Goal: Transaction & Acquisition: Book appointment/travel/reservation

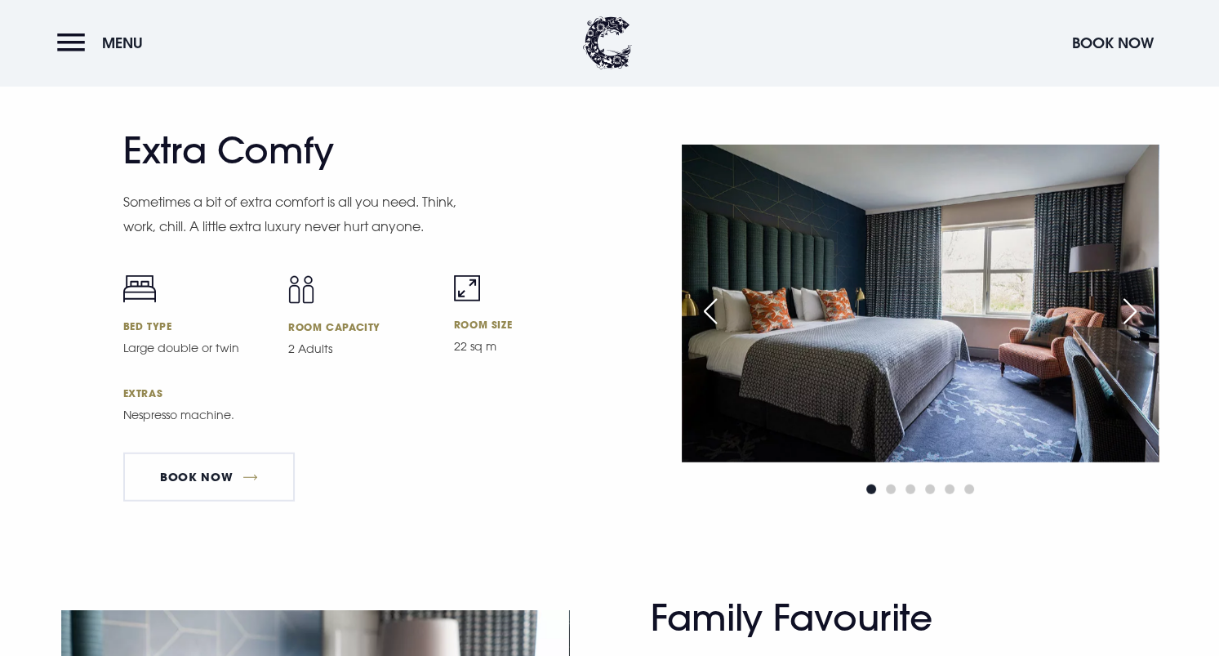
scroll to position [4300, 0]
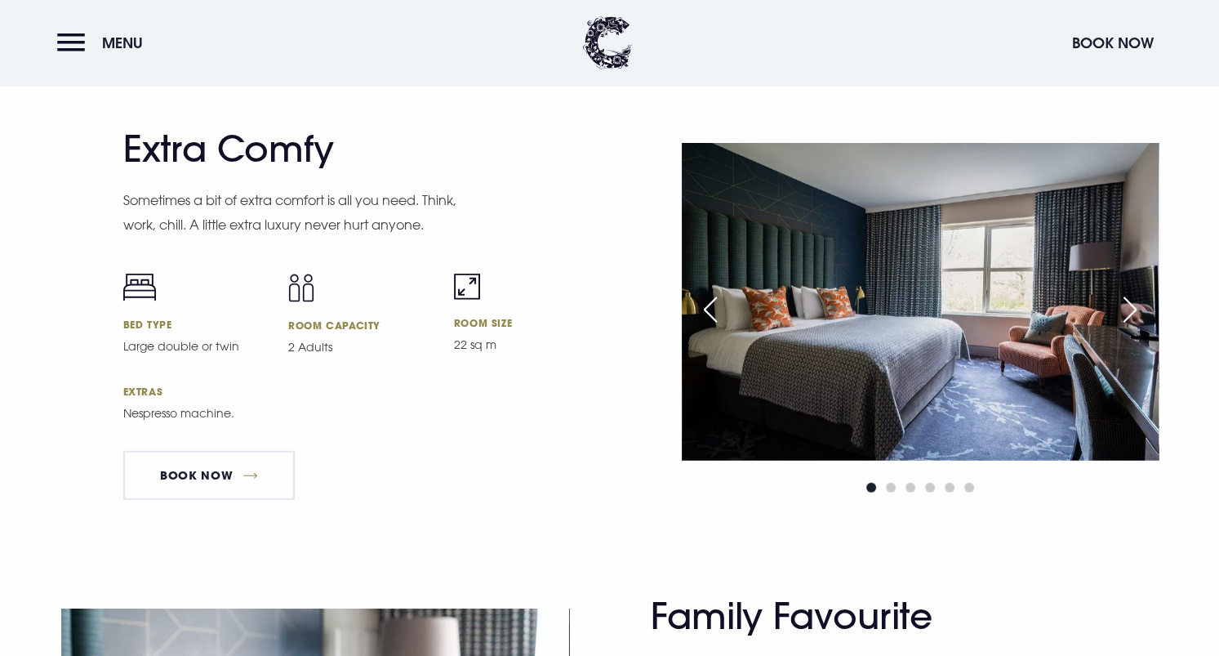
click at [906, 328] on img at bounding box center [920, 302] width 477 height 318
click at [889, 492] on span "Go to slide 2" at bounding box center [891, 488] width 10 height 10
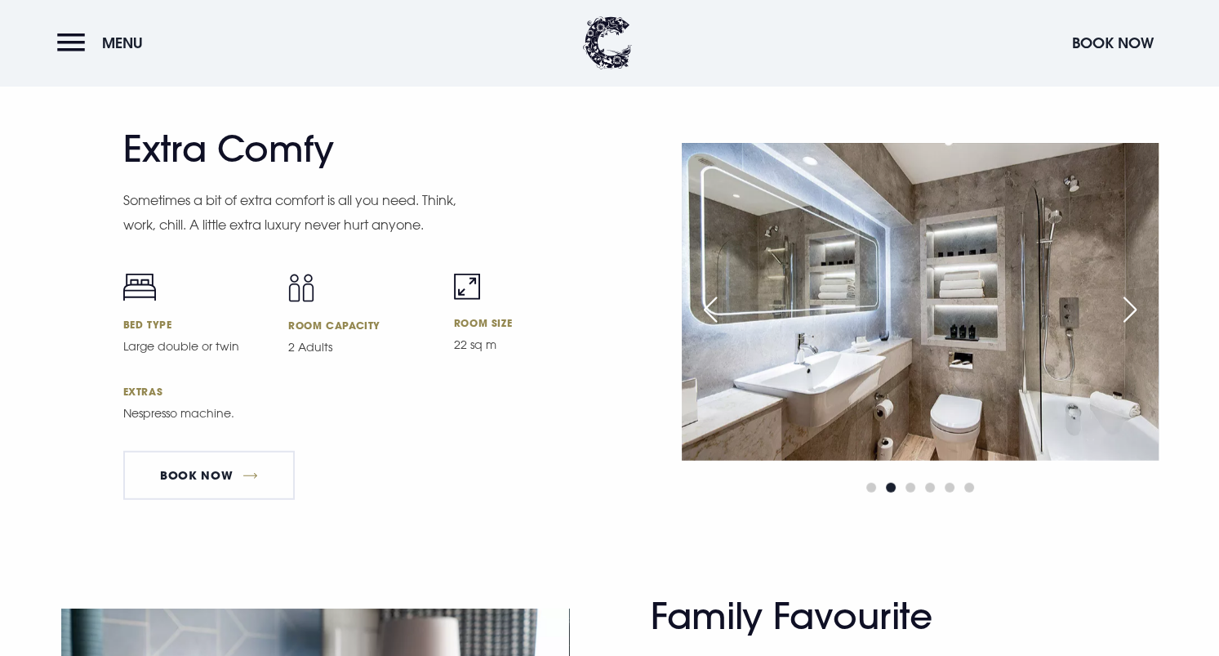
click at [891, 492] on span "Go to slide 2" at bounding box center [891, 488] width 10 height 10
click at [890, 276] on img at bounding box center [920, 302] width 477 height 318
click at [1133, 313] on div "Next slide" at bounding box center [1130, 310] width 41 height 36
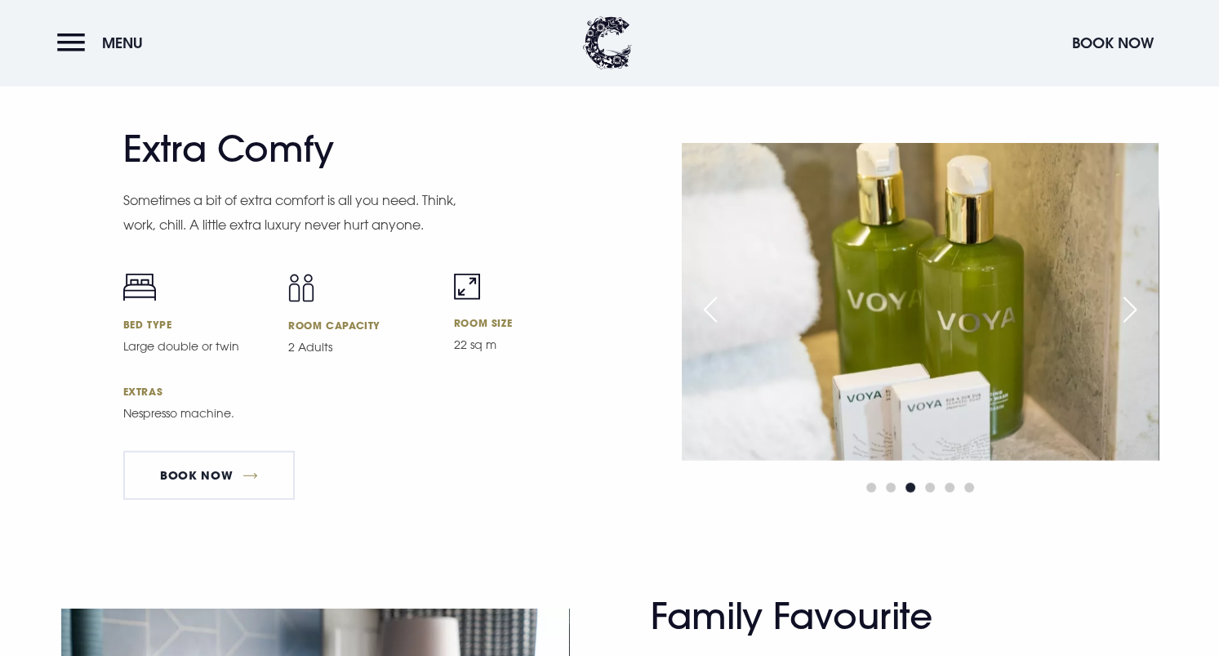
click at [1133, 313] on div "Next slide" at bounding box center [1130, 310] width 41 height 36
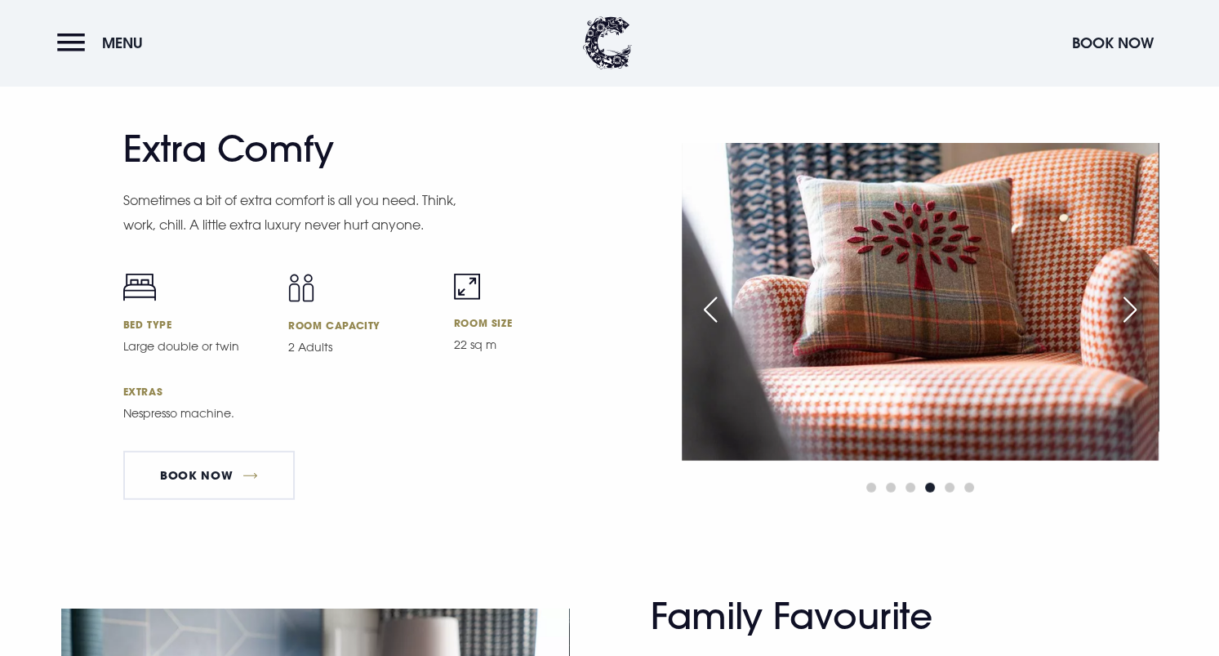
click at [1133, 313] on div "Next slide" at bounding box center [1130, 310] width 41 height 36
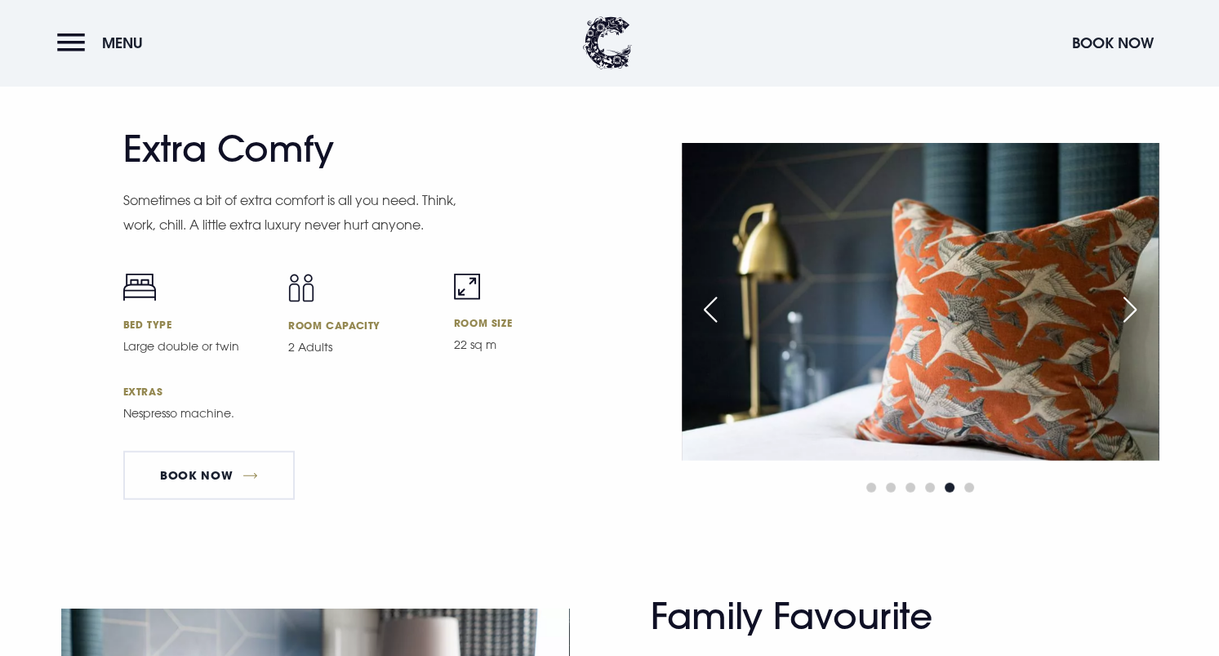
click at [1133, 313] on div "Next slide" at bounding box center [1130, 310] width 41 height 36
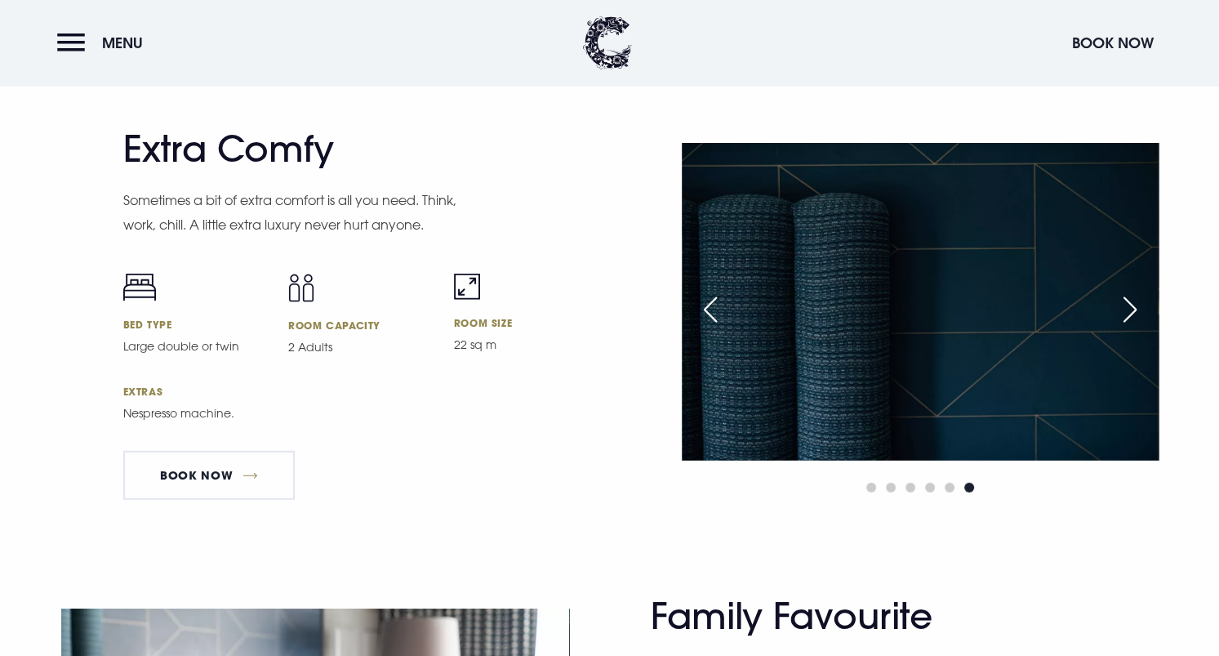
click at [1133, 313] on div "Next slide" at bounding box center [1130, 310] width 41 height 36
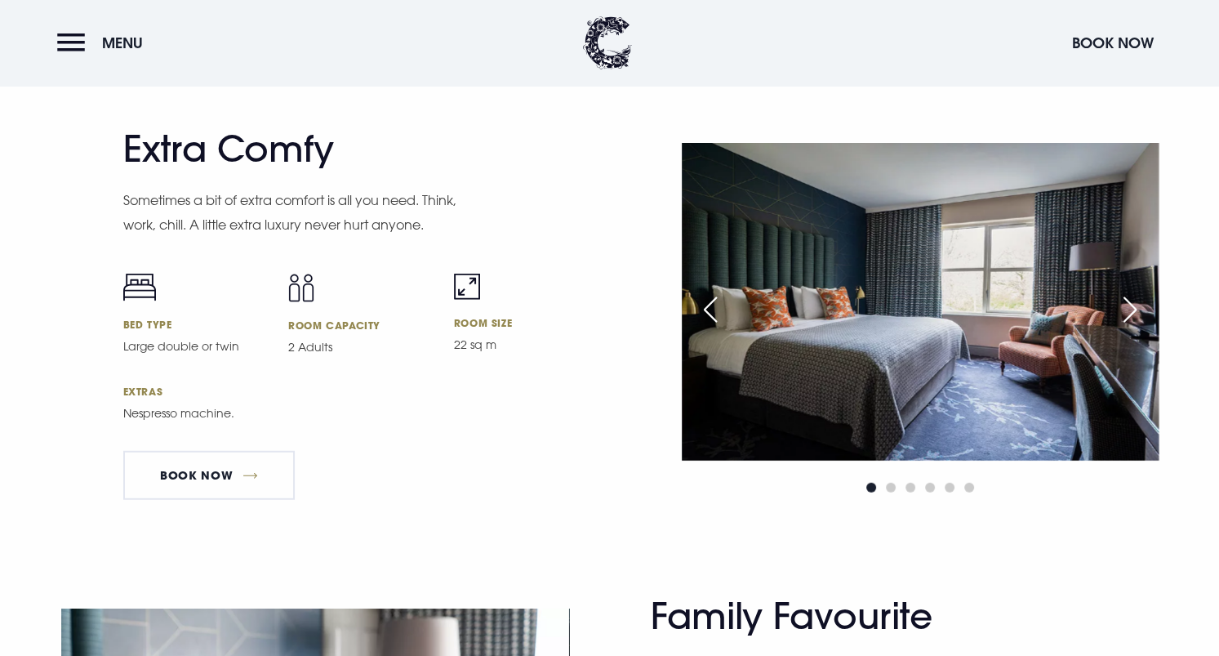
click at [1133, 313] on div "Next slide" at bounding box center [1130, 310] width 41 height 36
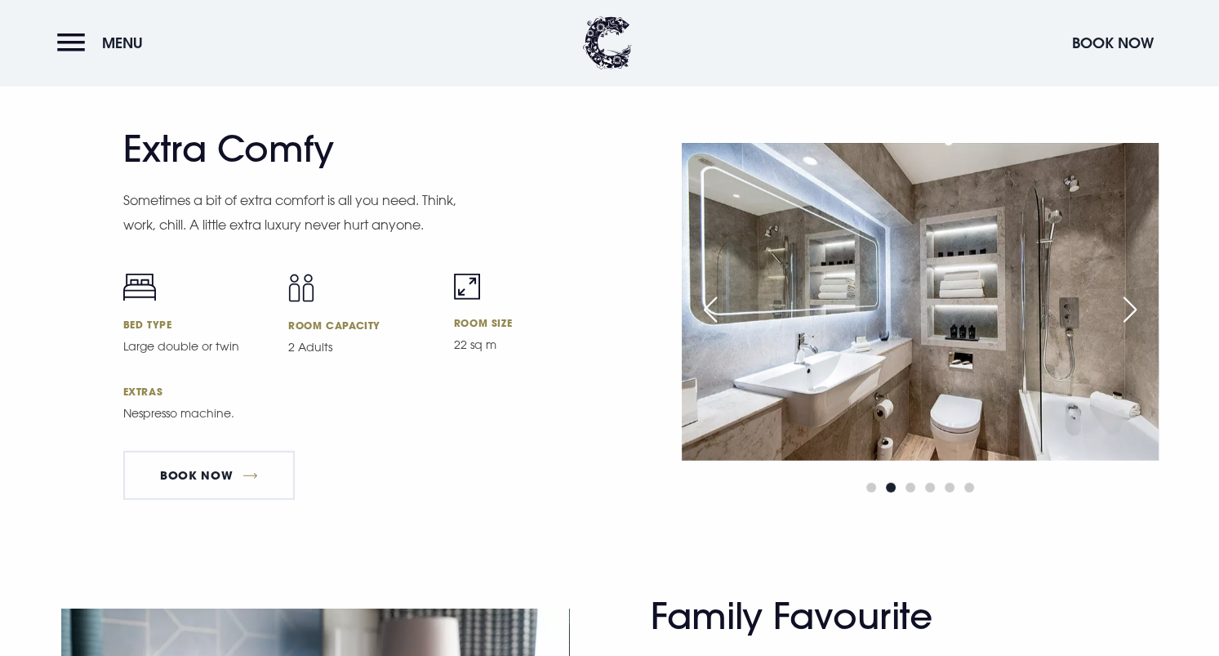
click at [1133, 313] on div "Next slide" at bounding box center [1130, 310] width 41 height 36
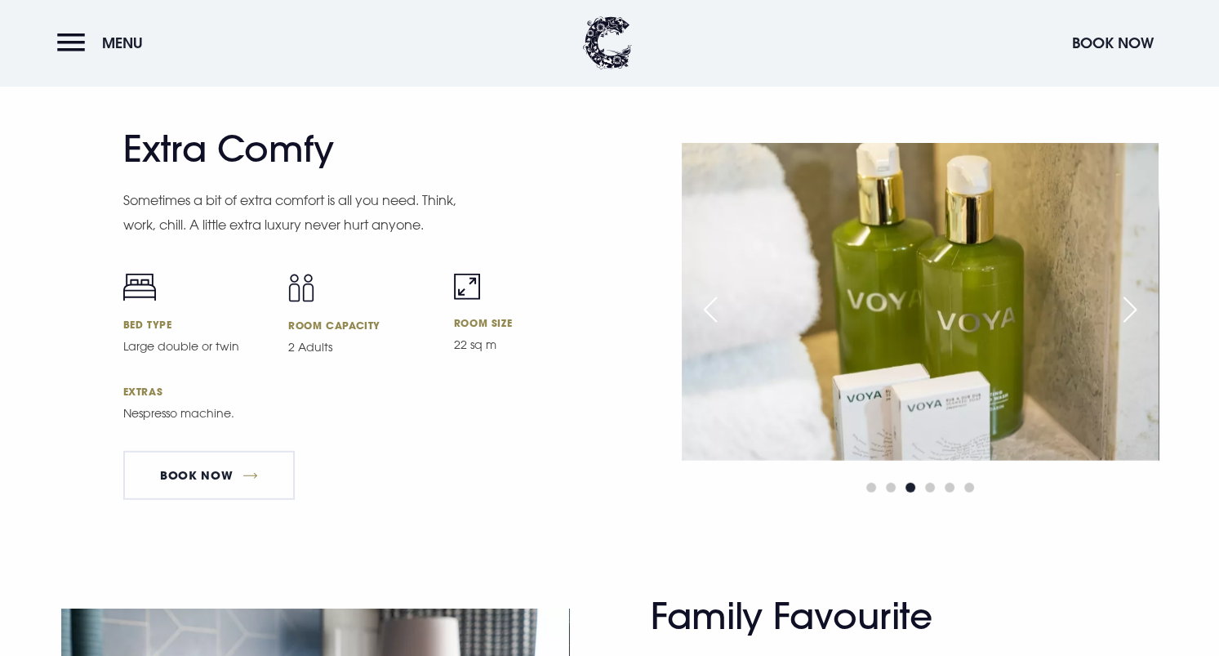
click at [1133, 313] on div "Next slide" at bounding box center [1130, 310] width 41 height 36
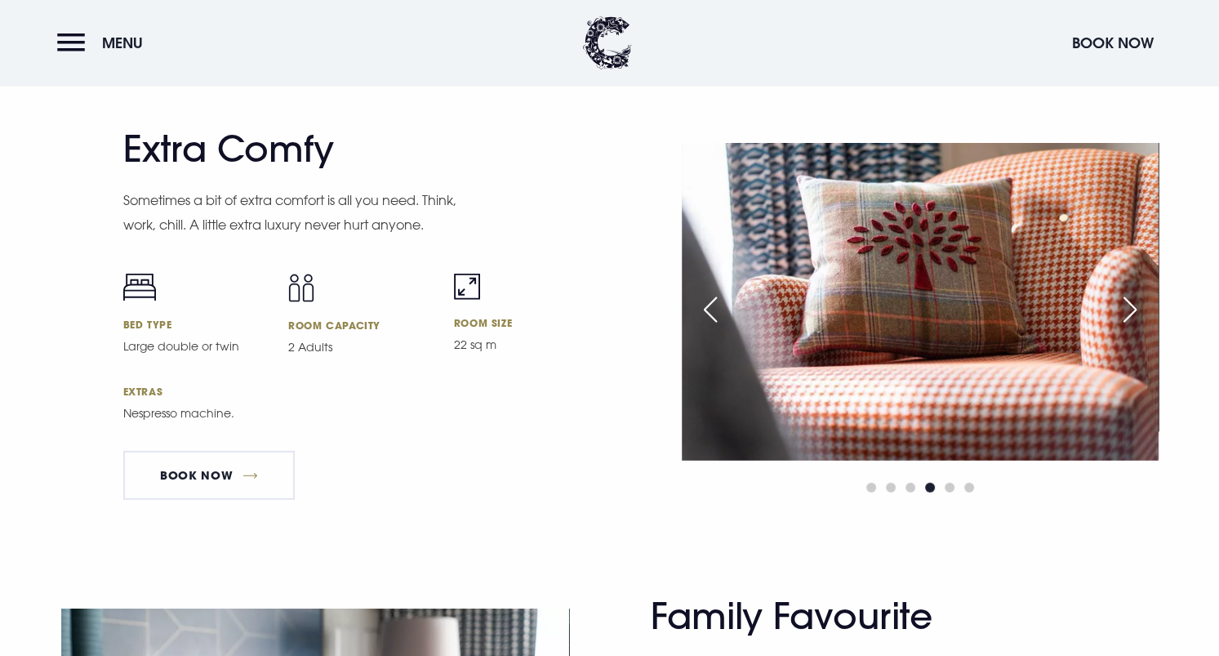
click at [1133, 313] on div "Next slide" at bounding box center [1130, 310] width 41 height 36
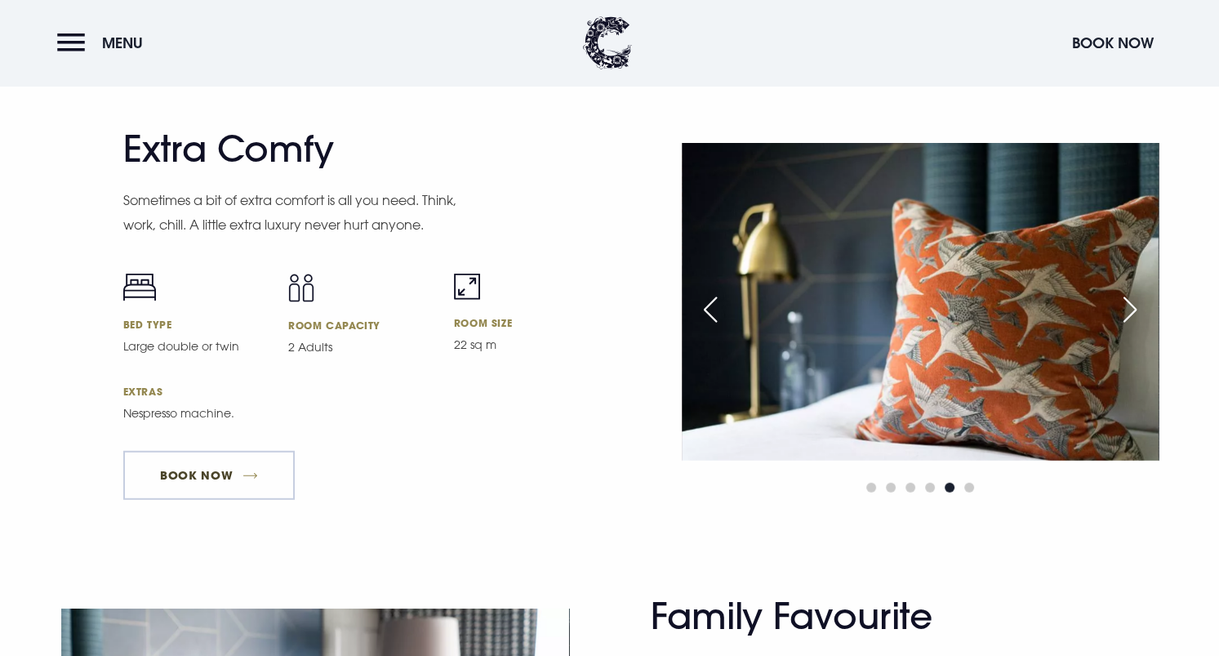
click at [225, 496] on link "Book Now" at bounding box center [208, 475] width 171 height 49
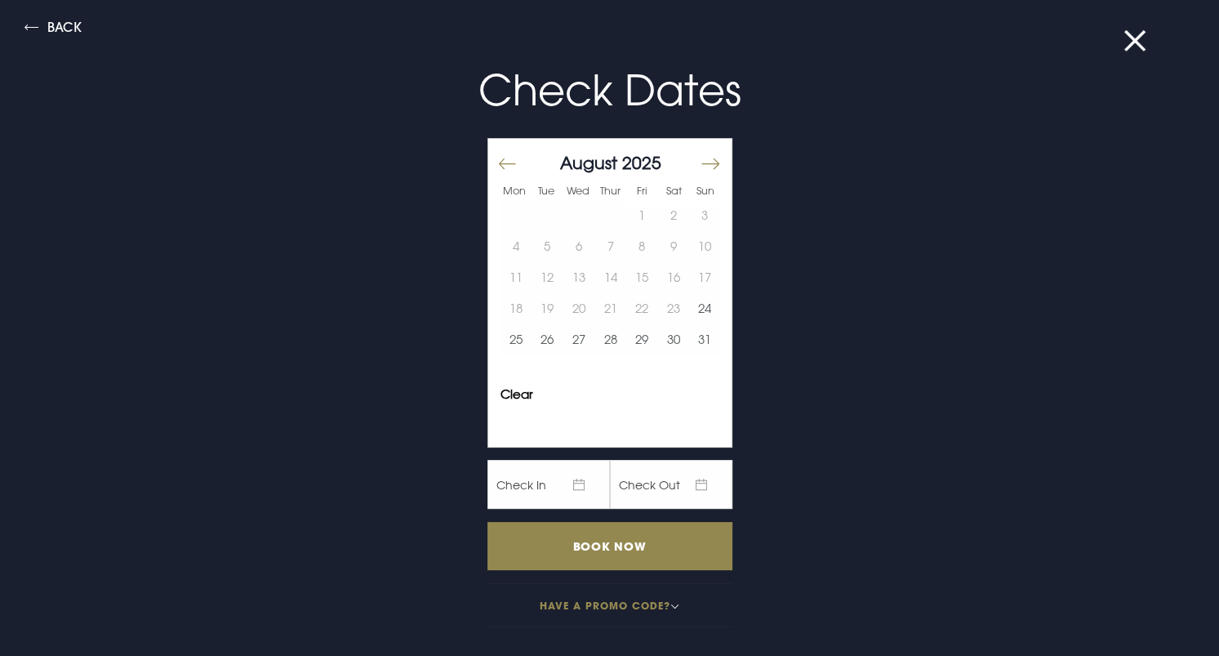
click at [700, 161] on button "Move forward to switch to the next month." at bounding box center [710, 163] width 20 height 34
click at [663, 274] on button "20" at bounding box center [673, 276] width 32 height 31
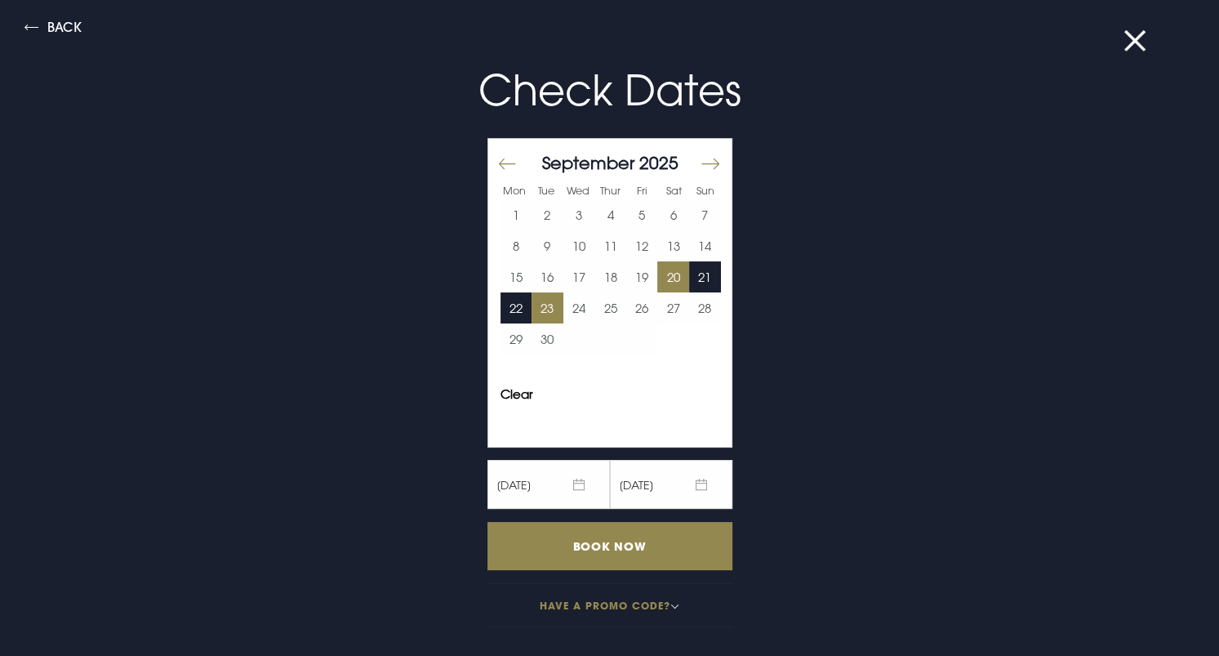
click at [541, 316] on button "23" at bounding box center [548, 307] width 32 height 31
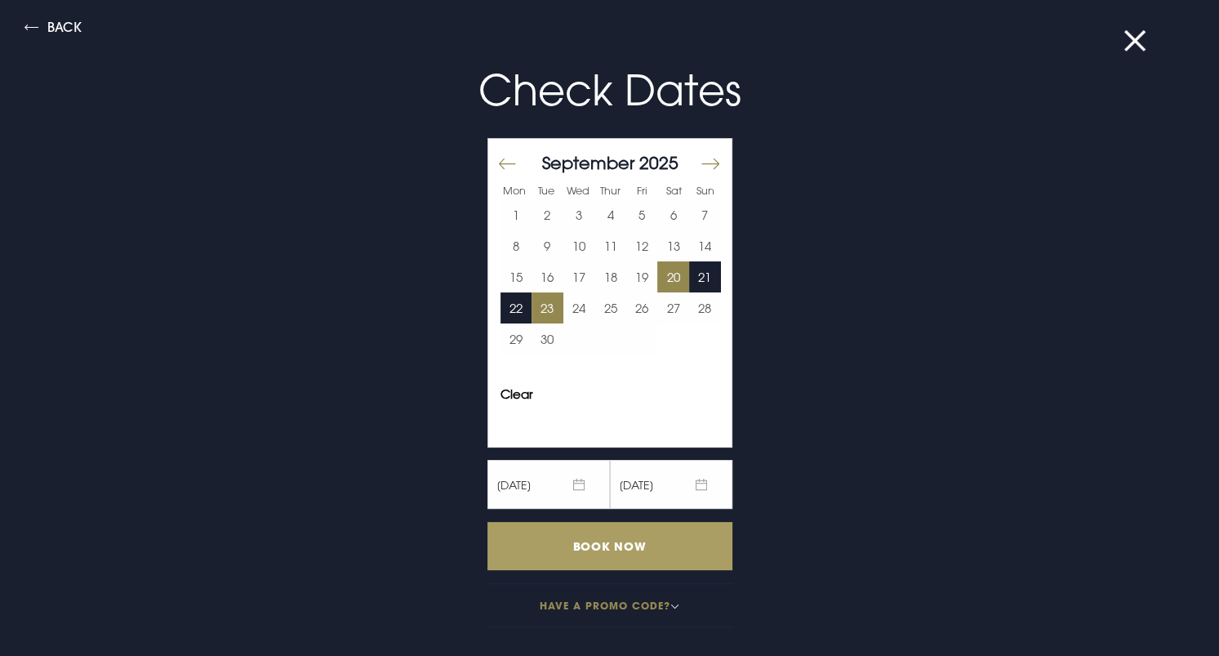
scroll to position [4606, 0]
click at [596, 538] on input "Book Now" at bounding box center [610, 546] width 245 height 48
